Goal: Transaction & Acquisition: Obtain resource

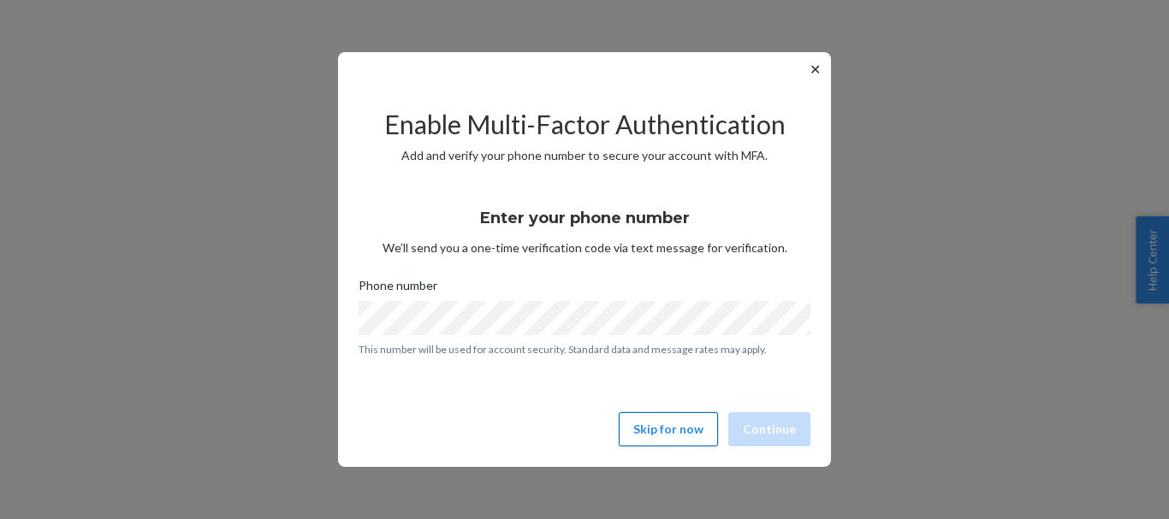
click at [681, 433] on button "Skip for now" at bounding box center [668, 429] width 99 height 34
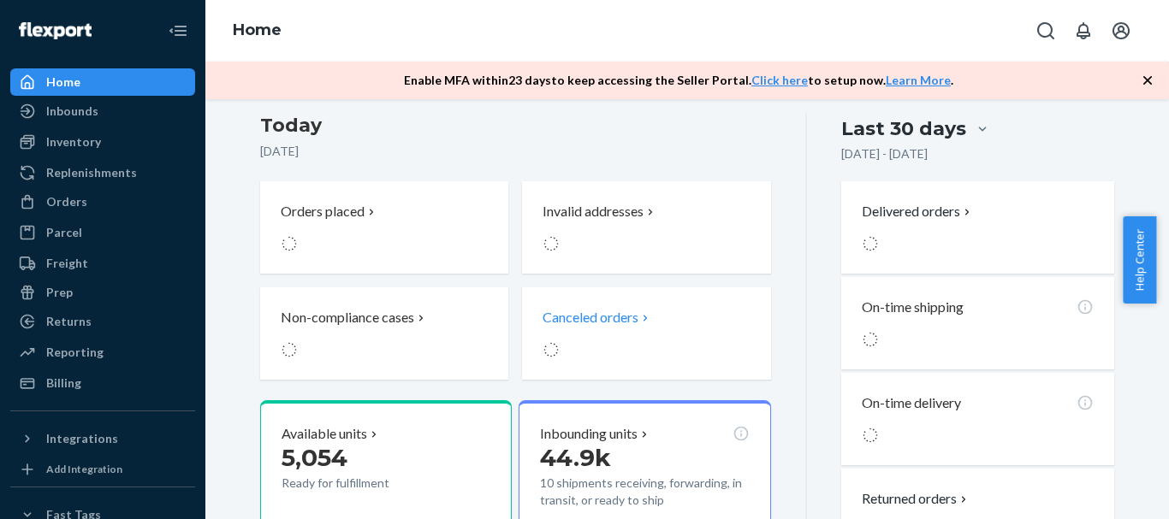
scroll to position [257, 0]
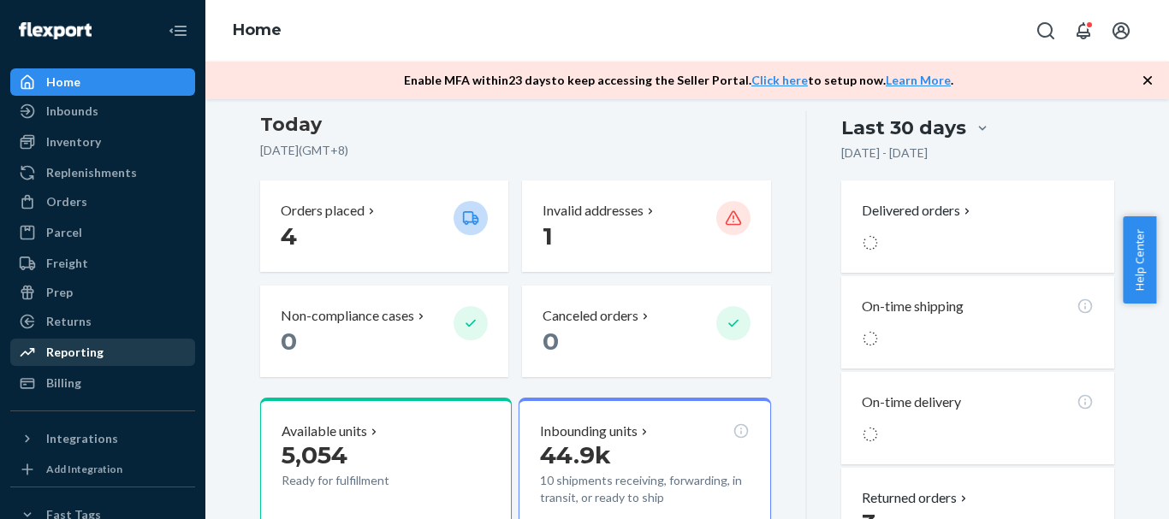
click at [89, 354] on div "Reporting" at bounding box center [74, 352] width 57 height 17
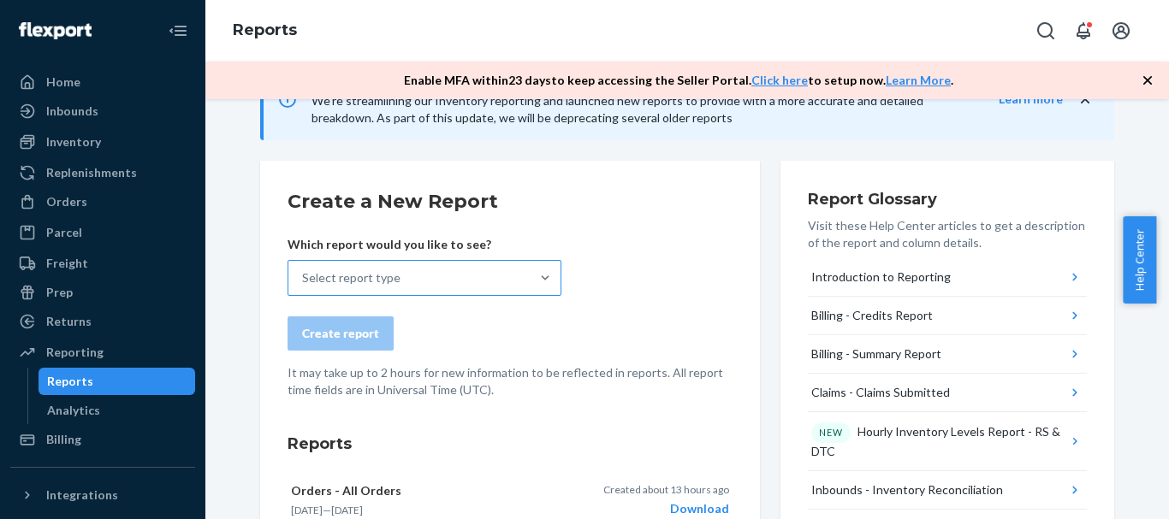
scroll to position [206, 0]
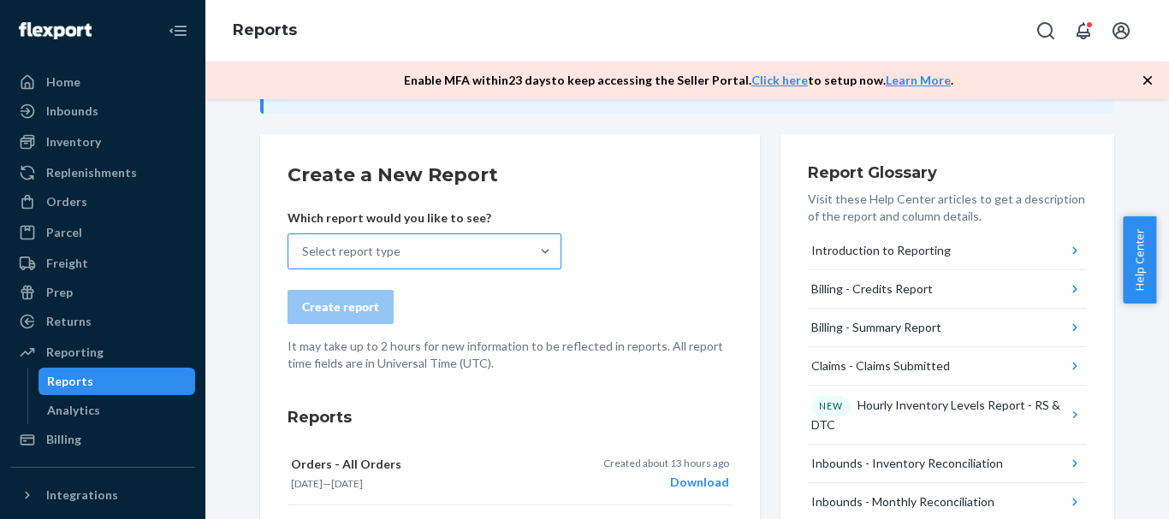
click at [502, 267] on div "Select report type" at bounding box center [408, 251] width 241 height 34
click at [304, 260] on input "Select report type" at bounding box center [303, 251] width 2 height 17
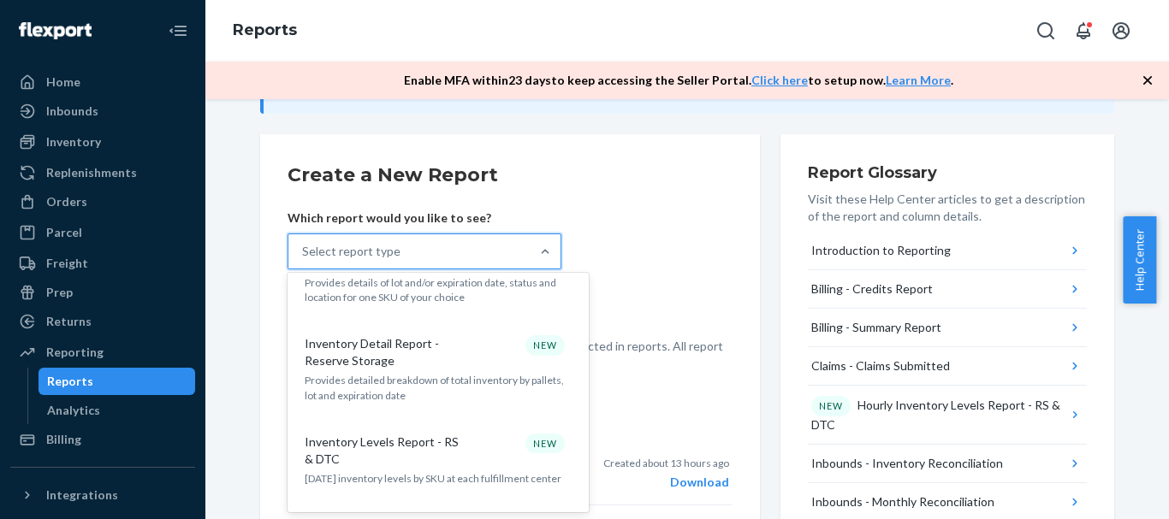
scroll to position [1198, 0]
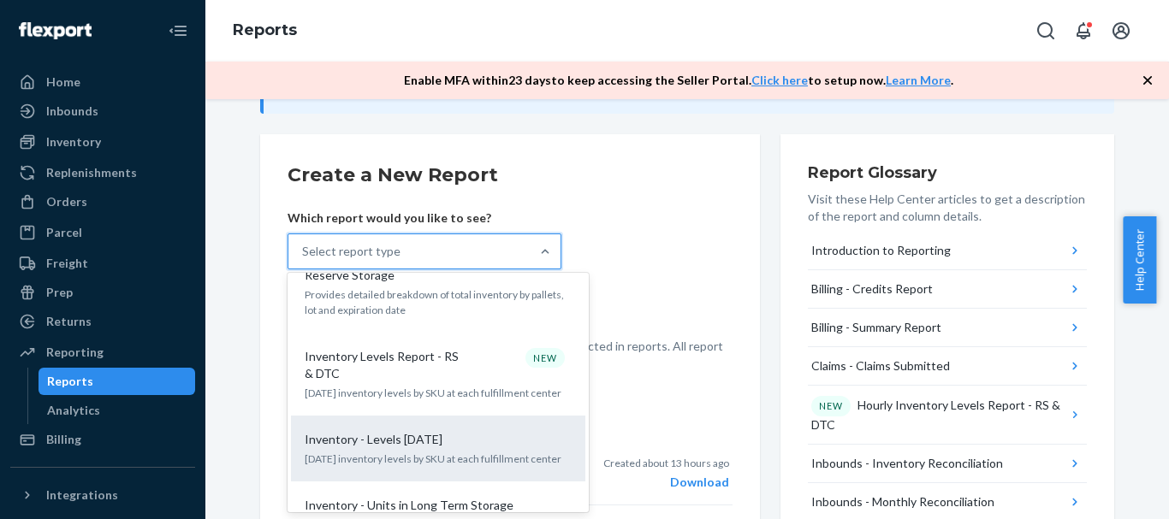
click at [436, 431] on div "Inventory - Levels [DATE]" at bounding box center [435, 439] width 274 height 17
click at [304, 260] on input "option Inventory - Levels Today focused, 17 of 34. 34 results available. Use Up…" at bounding box center [303, 251] width 2 height 17
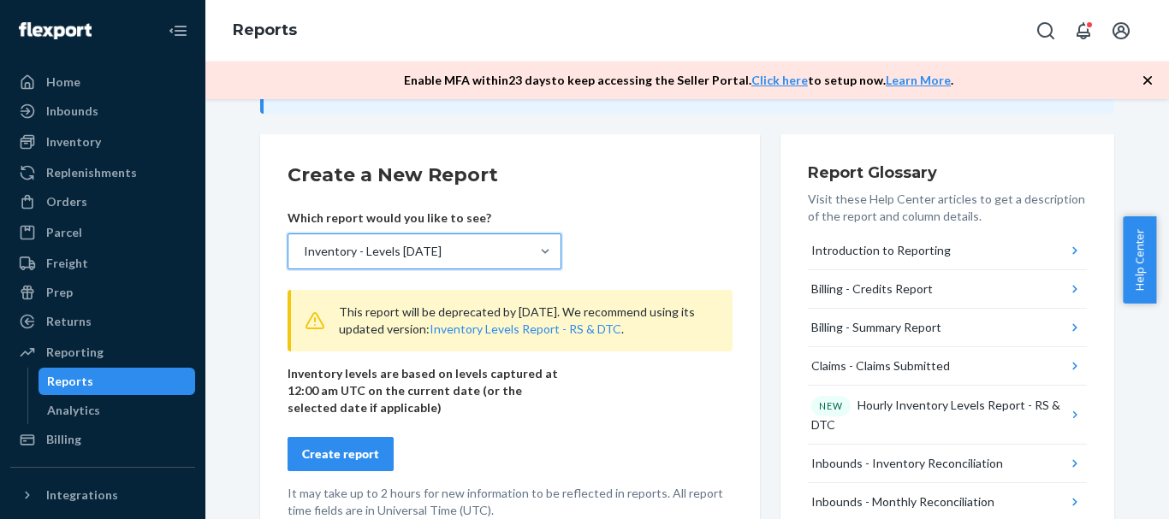
click at [347, 448] on div "Create report" at bounding box center [340, 454] width 77 height 17
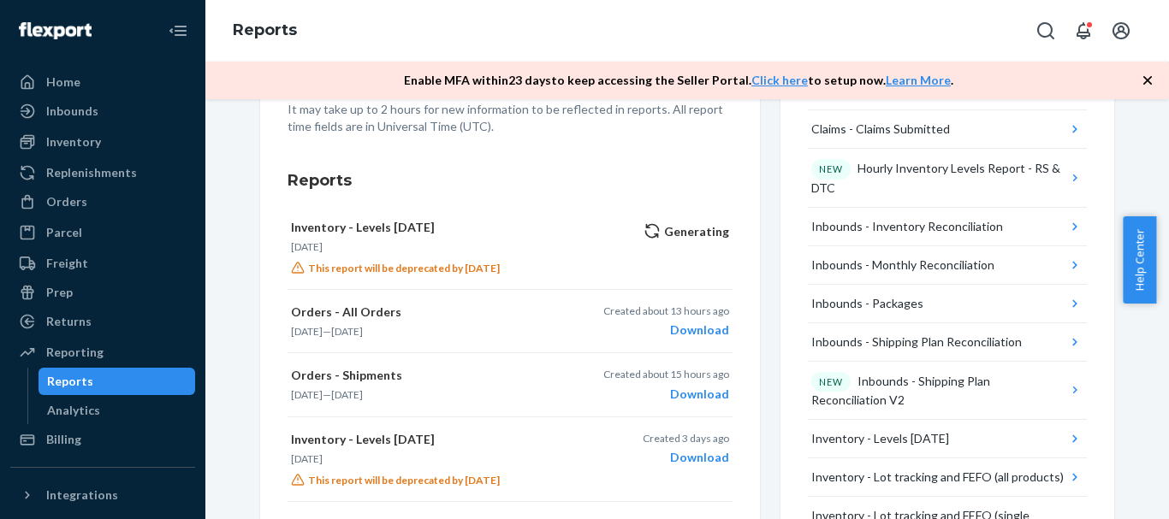
scroll to position [463, 0]
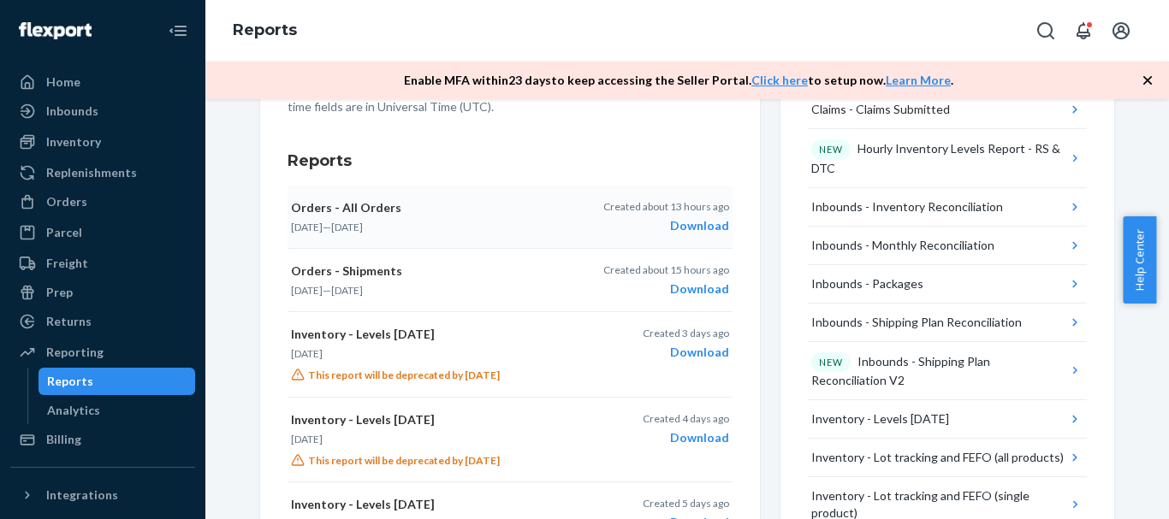
click at [703, 228] on div "Download" at bounding box center [666, 225] width 126 height 17
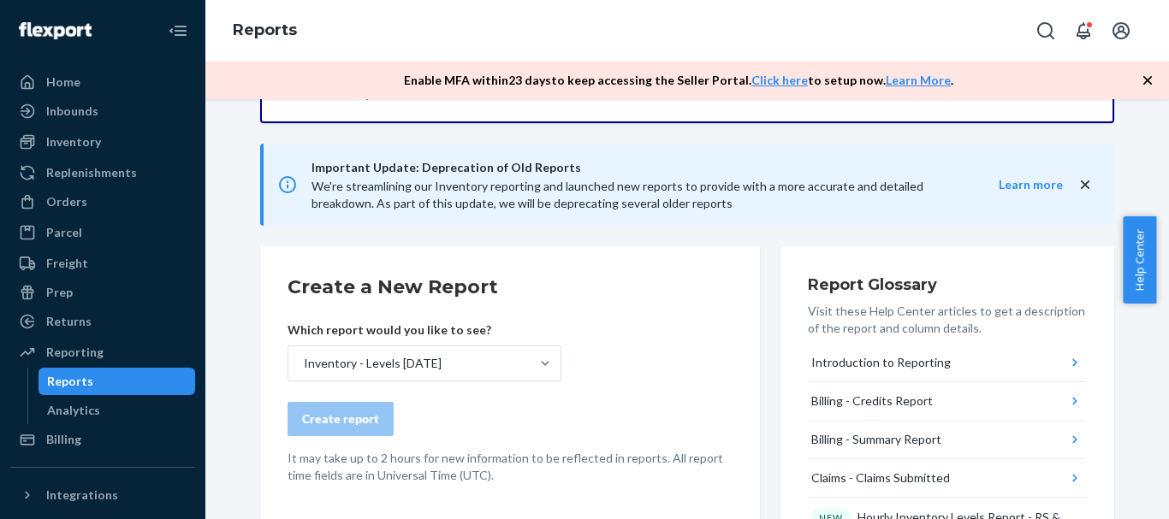
scroll to position [342, 0]
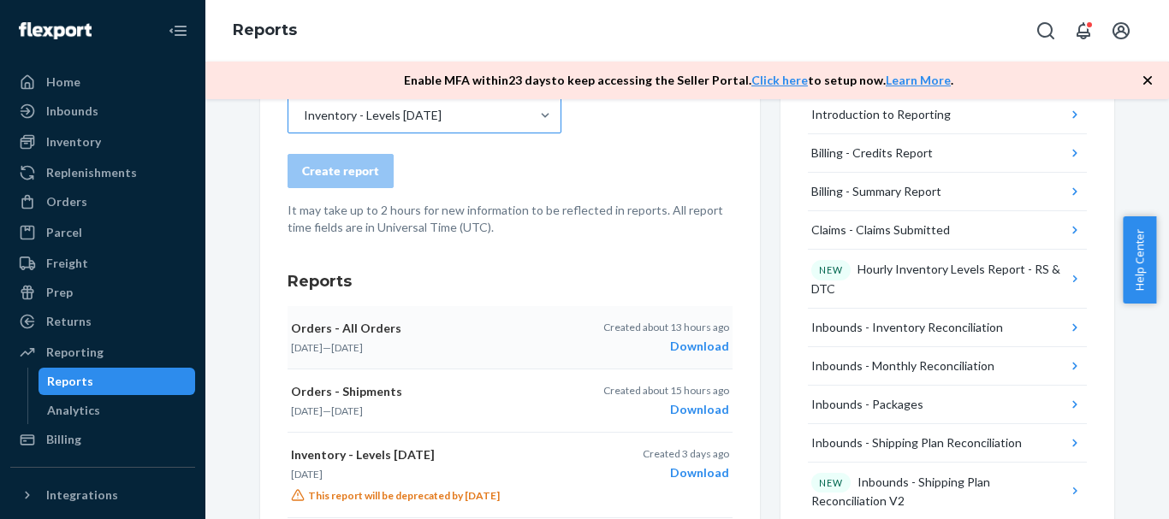
click at [436, 122] on div "Inventory - Levels [DATE]" at bounding box center [408, 115] width 241 height 34
click at [304, 122] on input "Inventory - Levels [DATE]" at bounding box center [303, 115] width 2 height 17
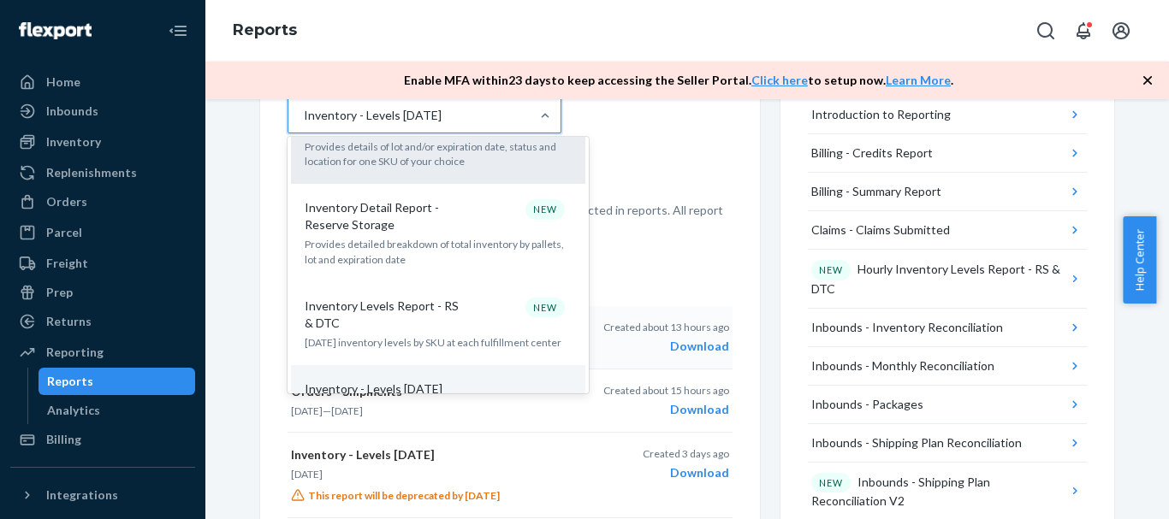
scroll to position [1198, 0]
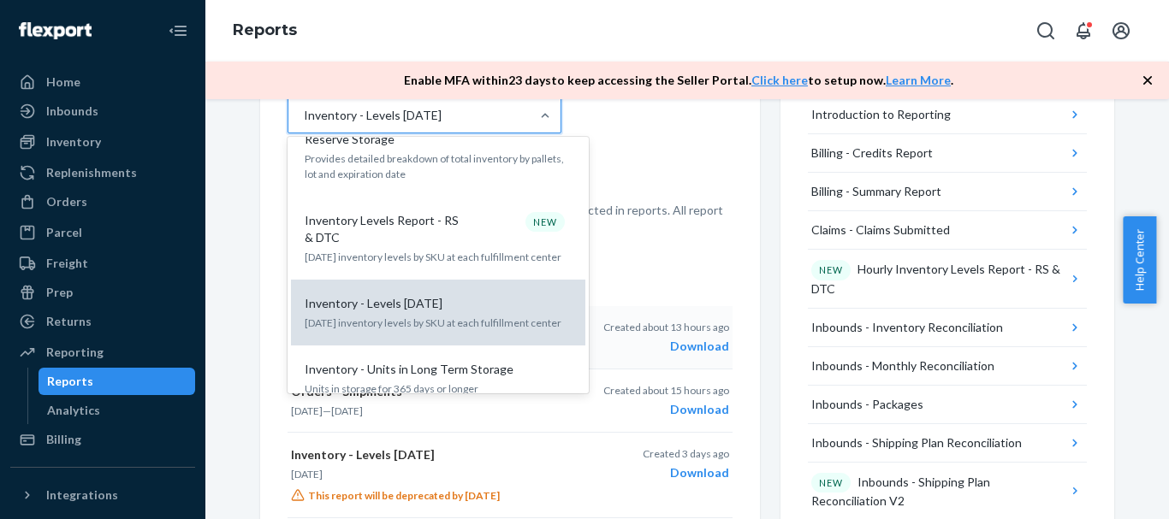
click at [442, 316] on p "[DATE] inventory levels by SKU at each fulfillment center" at bounding box center [438, 323] width 267 height 15
click at [304, 124] on input "option Inventory - Levels Today, selected. option Inventory - Levels Today focu…" at bounding box center [303, 115] width 2 height 17
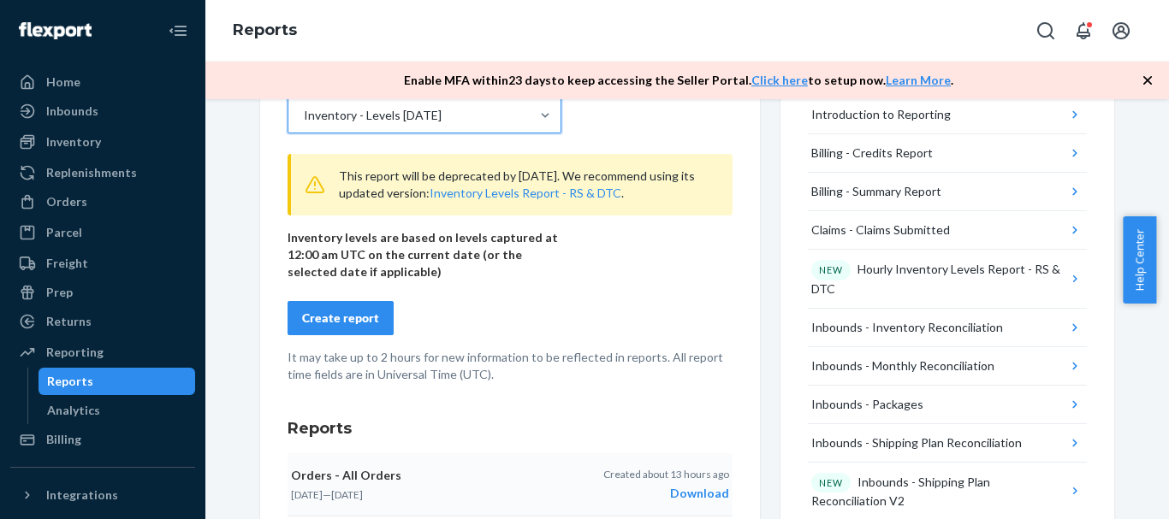
click at [337, 317] on div "Create report" at bounding box center [340, 318] width 77 height 17
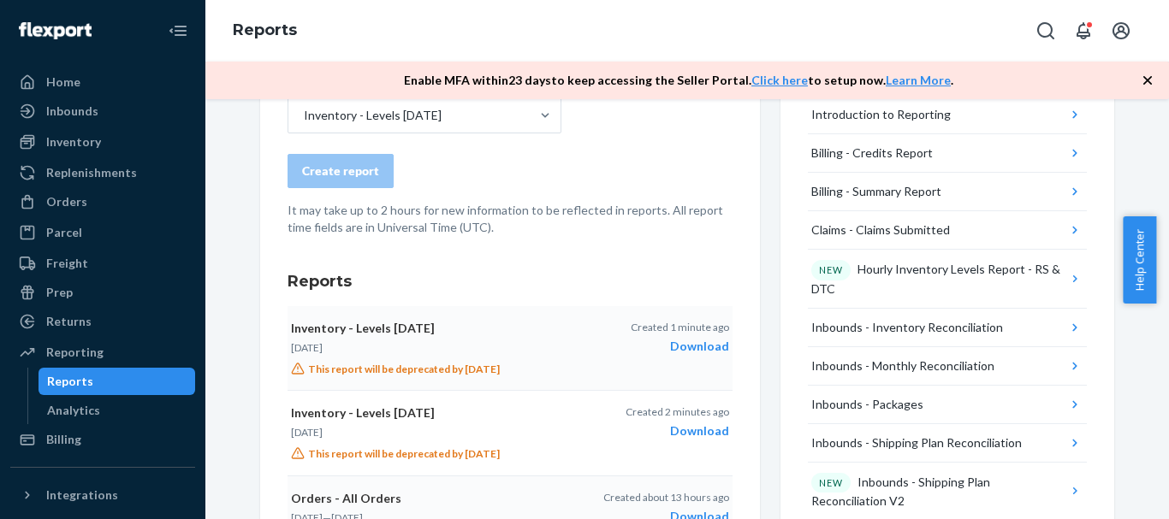
click at [671, 343] on div "Download" at bounding box center [680, 346] width 98 height 17
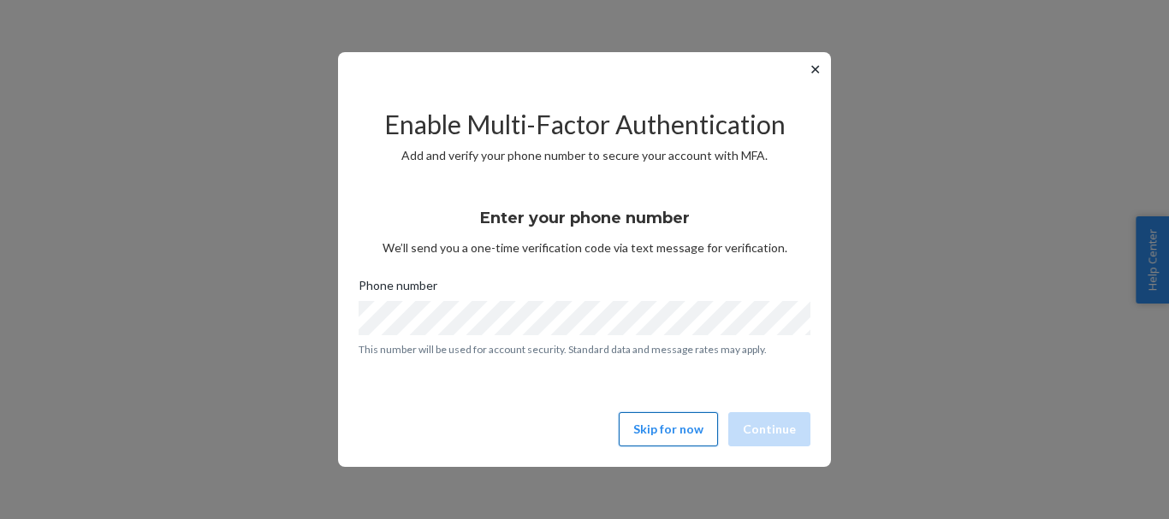
click at [664, 428] on button "Skip for now" at bounding box center [668, 429] width 99 height 34
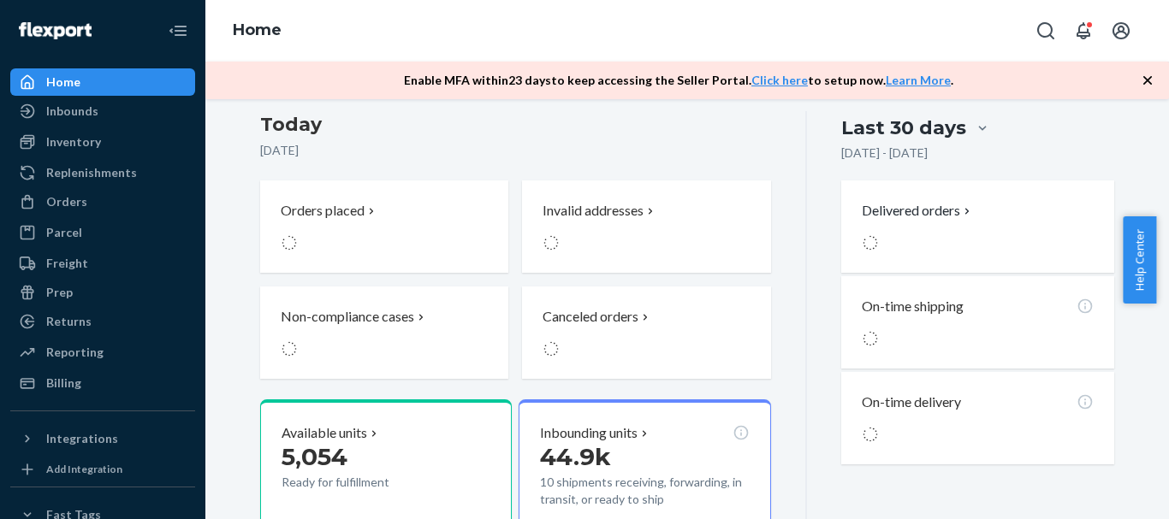
scroll to position [171, 0]
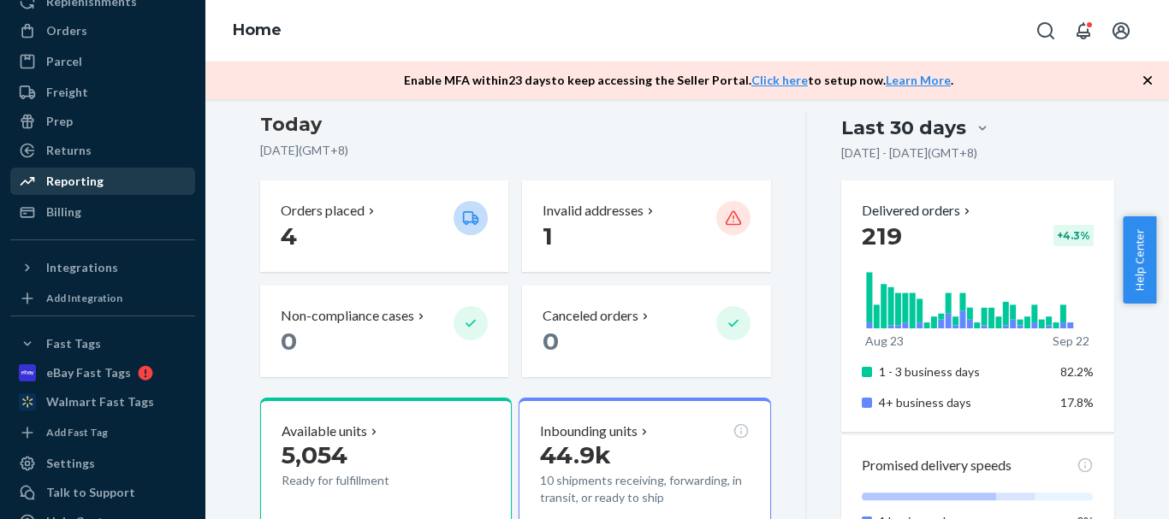
click at [116, 179] on div "Reporting" at bounding box center [102, 181] width 181 height 24
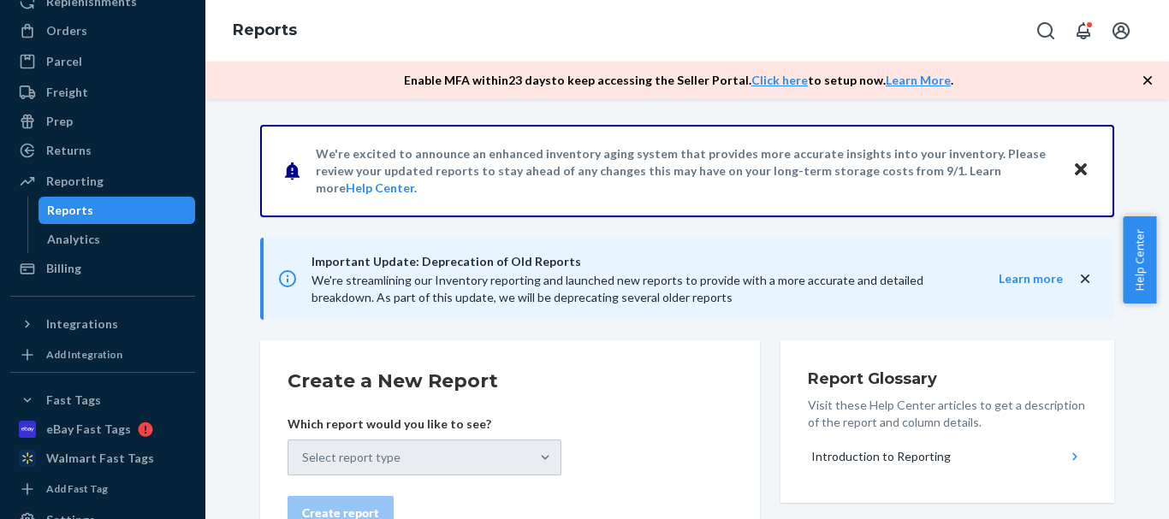
scroll to position [121, 0]
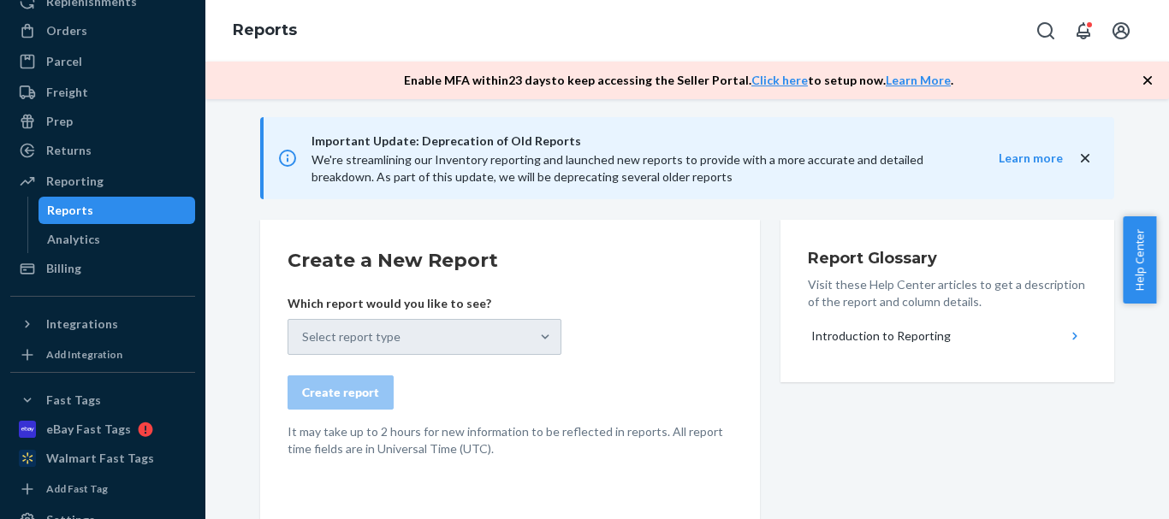
click at [417, 337] on div "Select report type" at bounding box center [425, 337] width 274 height 36
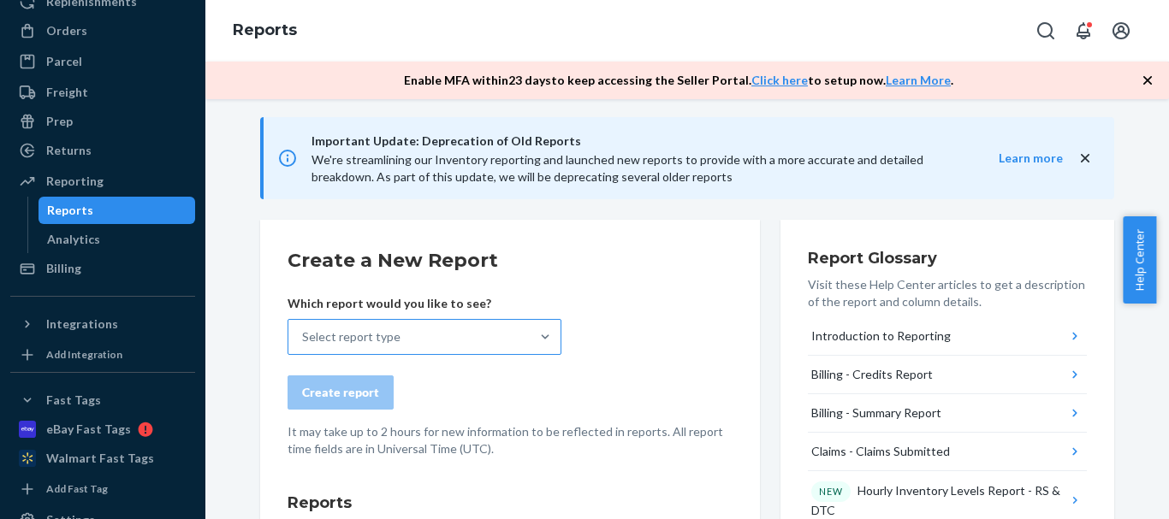
click at [439, 352] on div "Select report type" at bounding box center [408, 337] width 241 height 34
click at [304, 346] on input "Select report type" at bounding box center [303, 337] width 2 height 17
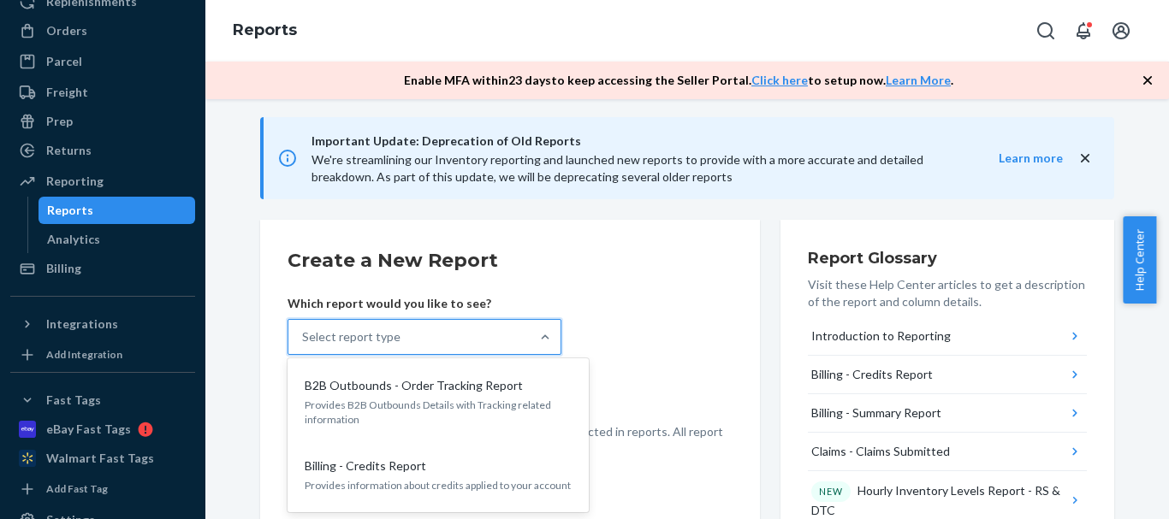
paste input "Inventory Detail Report - Reserve Storage"
type input "Inventory Detail Report - Reserve Storage"
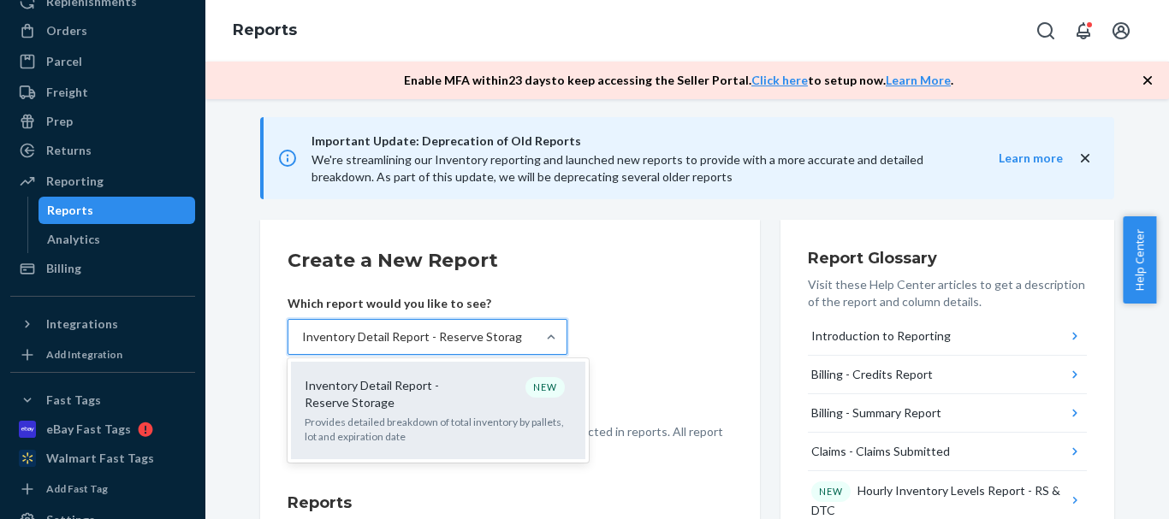
click at [406, 390] on p "Inventory Detail Report - Reserve Storage" at bounding box center [387, 394] width 164 height 34
click at [406, 346] on input "Inventory Detail Report - Reserve Storage" at bounding box center [412, 337] width 220 height 17
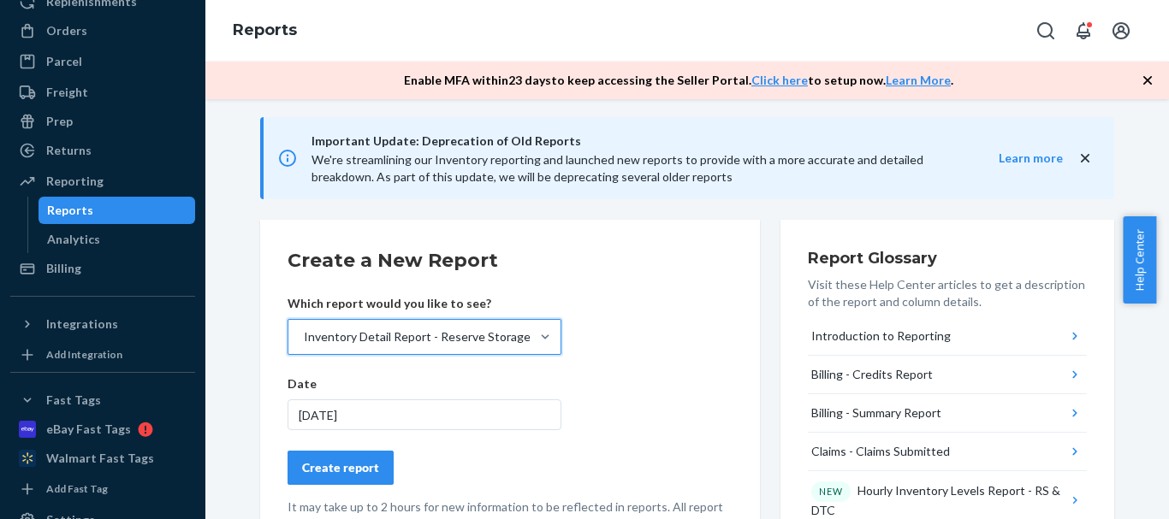
click at [380, 422] on div "[DATE]" at bounding box center [425, 415] width 274 height 31
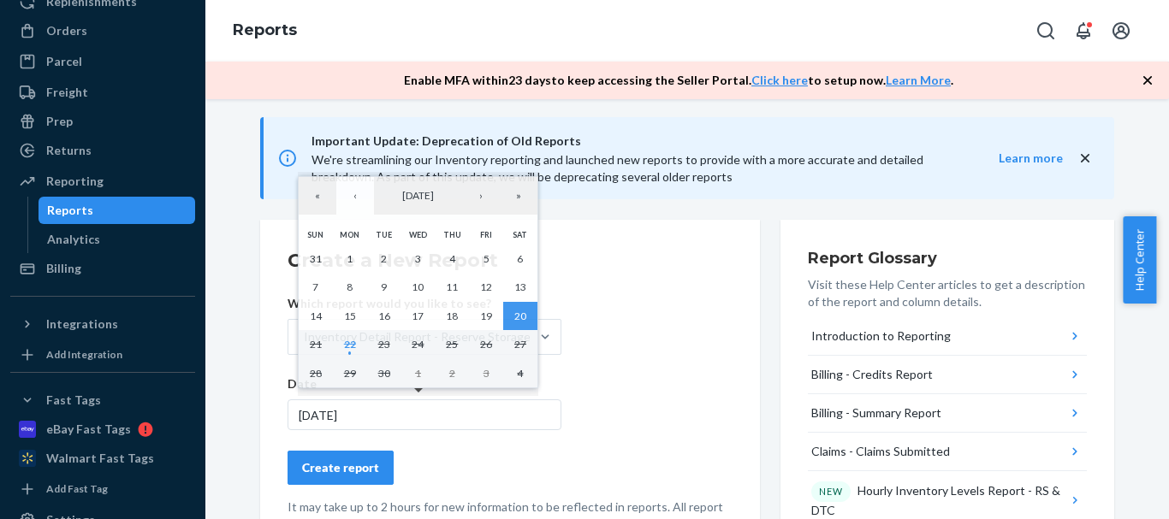
click at [331, 490] on form "Create a New Report Which report would you like to see? Inventory Detail Report…" at bounding box center [510, 390] width 445 height 286
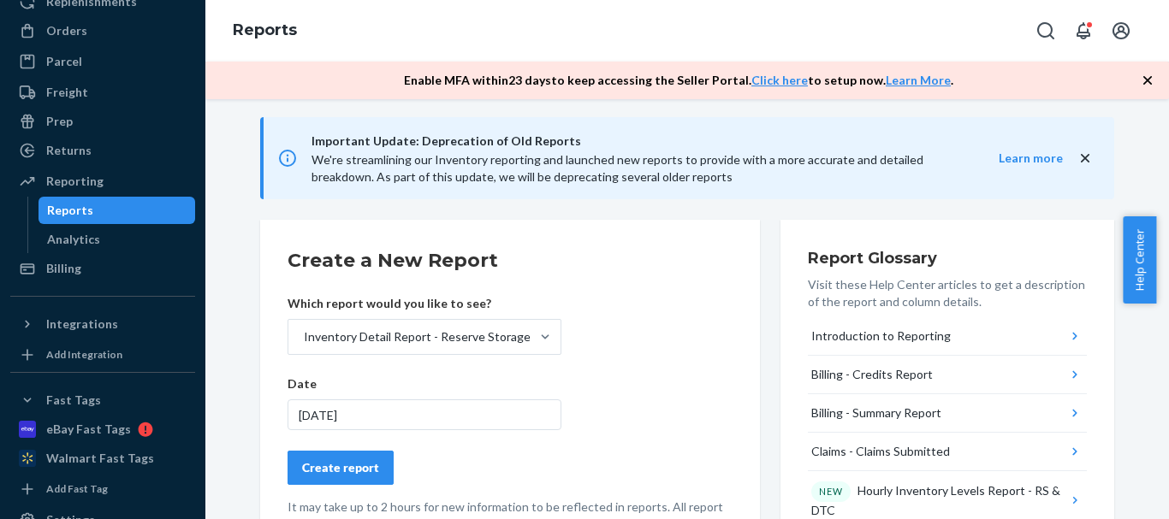
click at [341, 471] on div "Create report" at bounding box center [340, 468] width 77 height 17
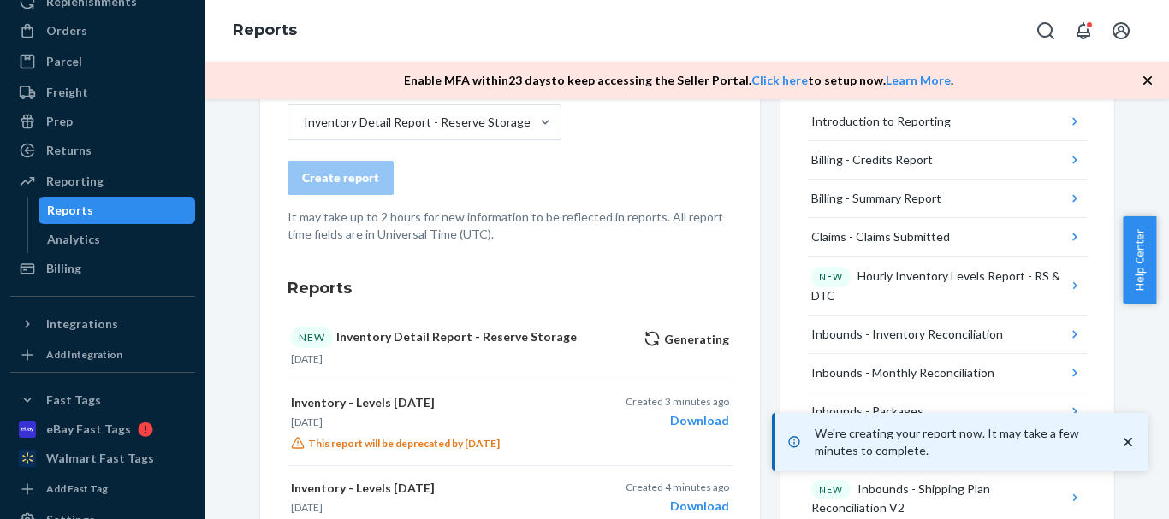
scroll to position [377, 0]
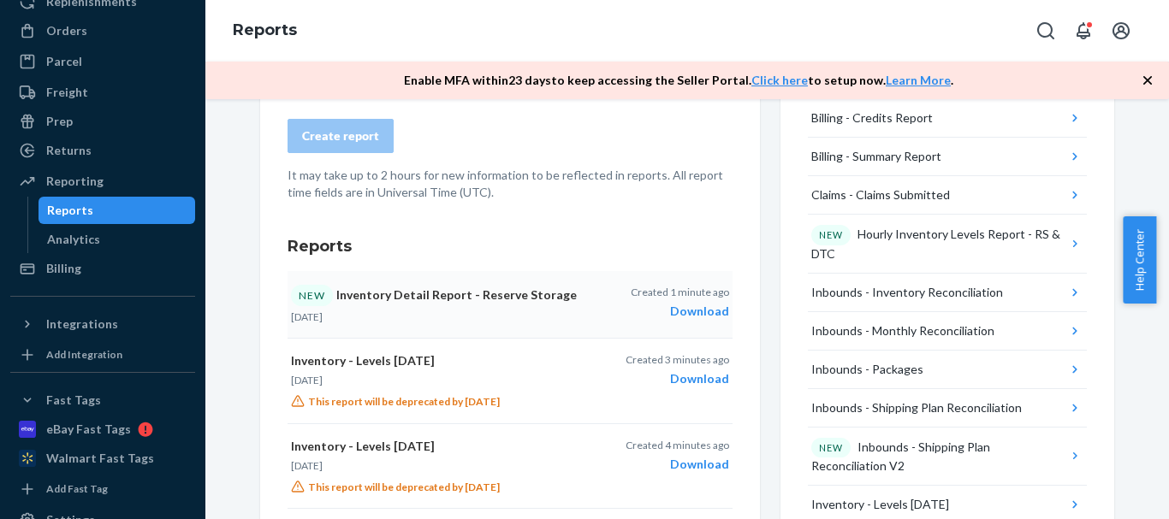
click at [699, 317] on div "Download" at bounding box center [680, 311] width 98 height 17
